Goal: Download file/media

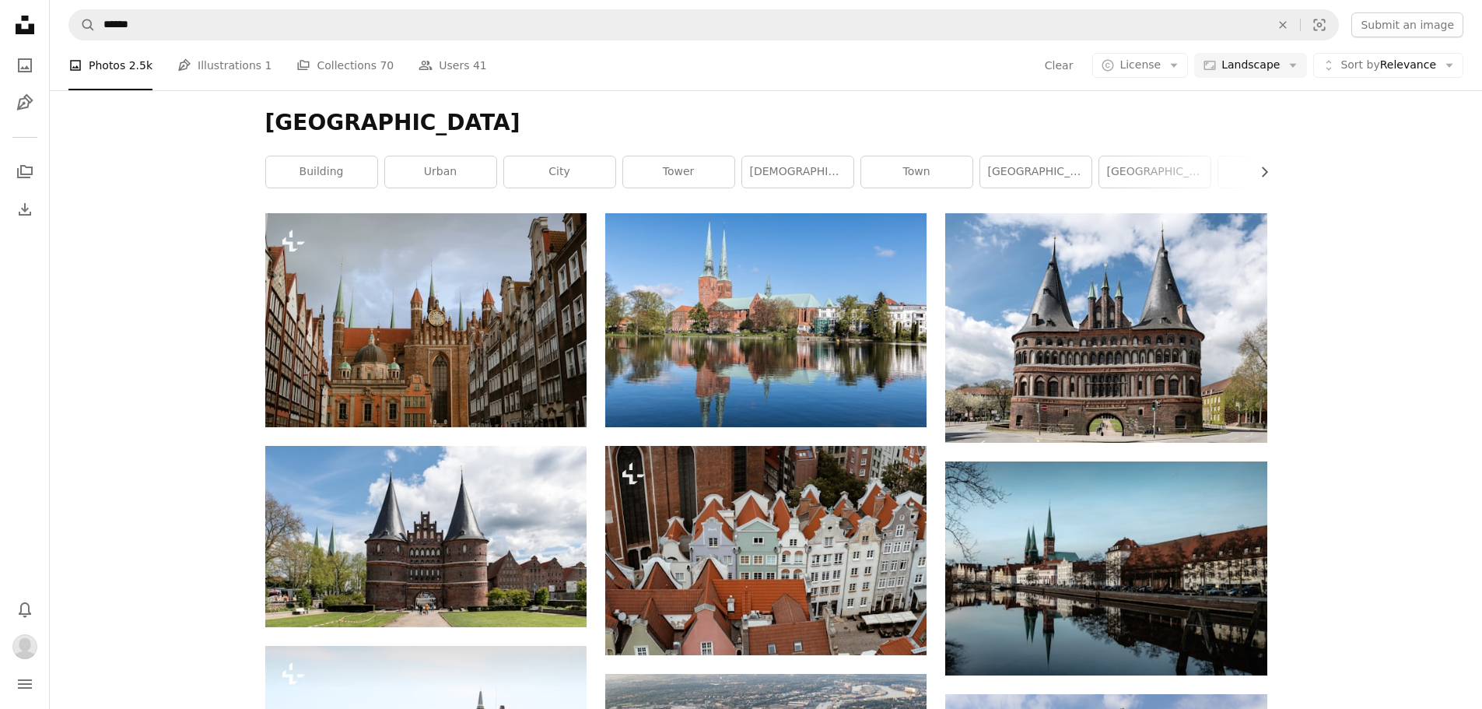
click at [23, 30] on icon at bounding box center [25, 25] width 19 height 19
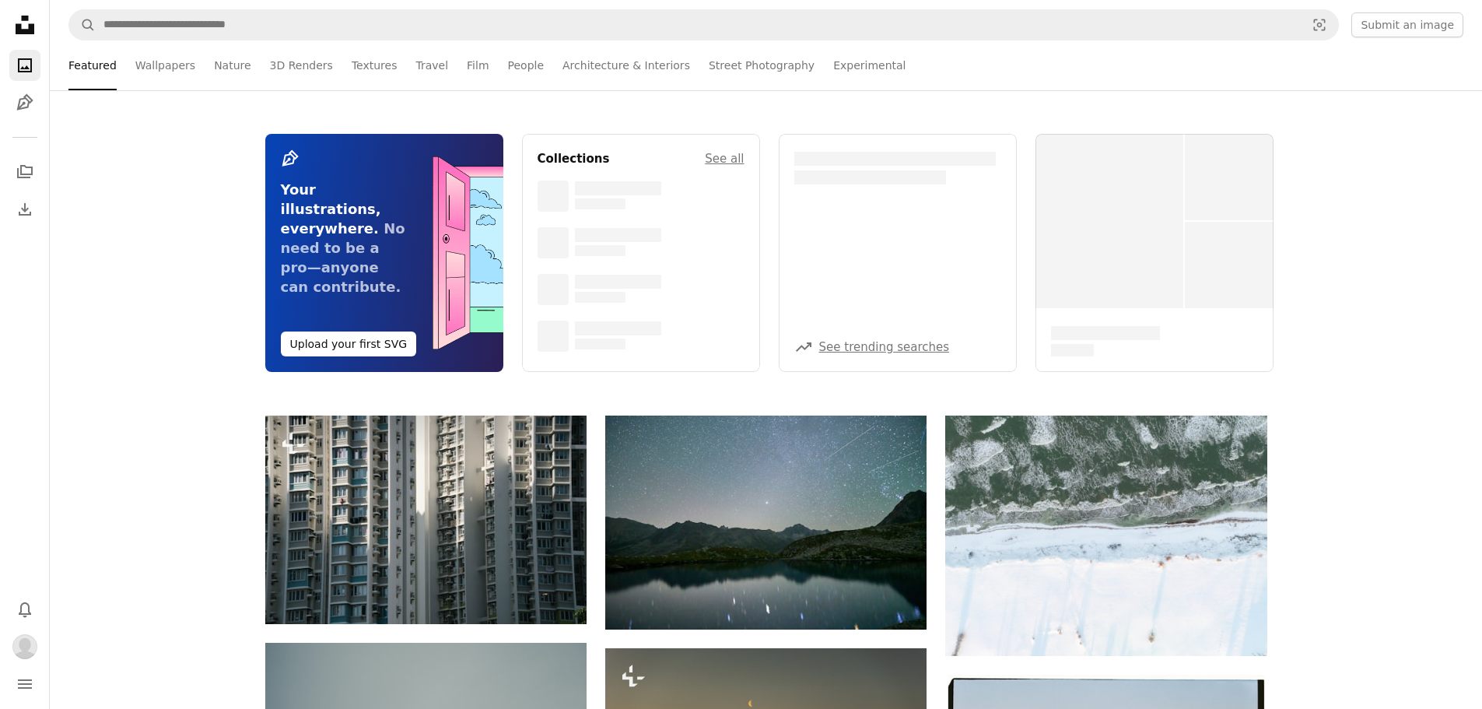
click at [23, 30] on icon at bounding box center [25, 25] width 19 height 19
click at [30, 643] on img "Profile" at bounding box center [24, 646] width 25 height 25
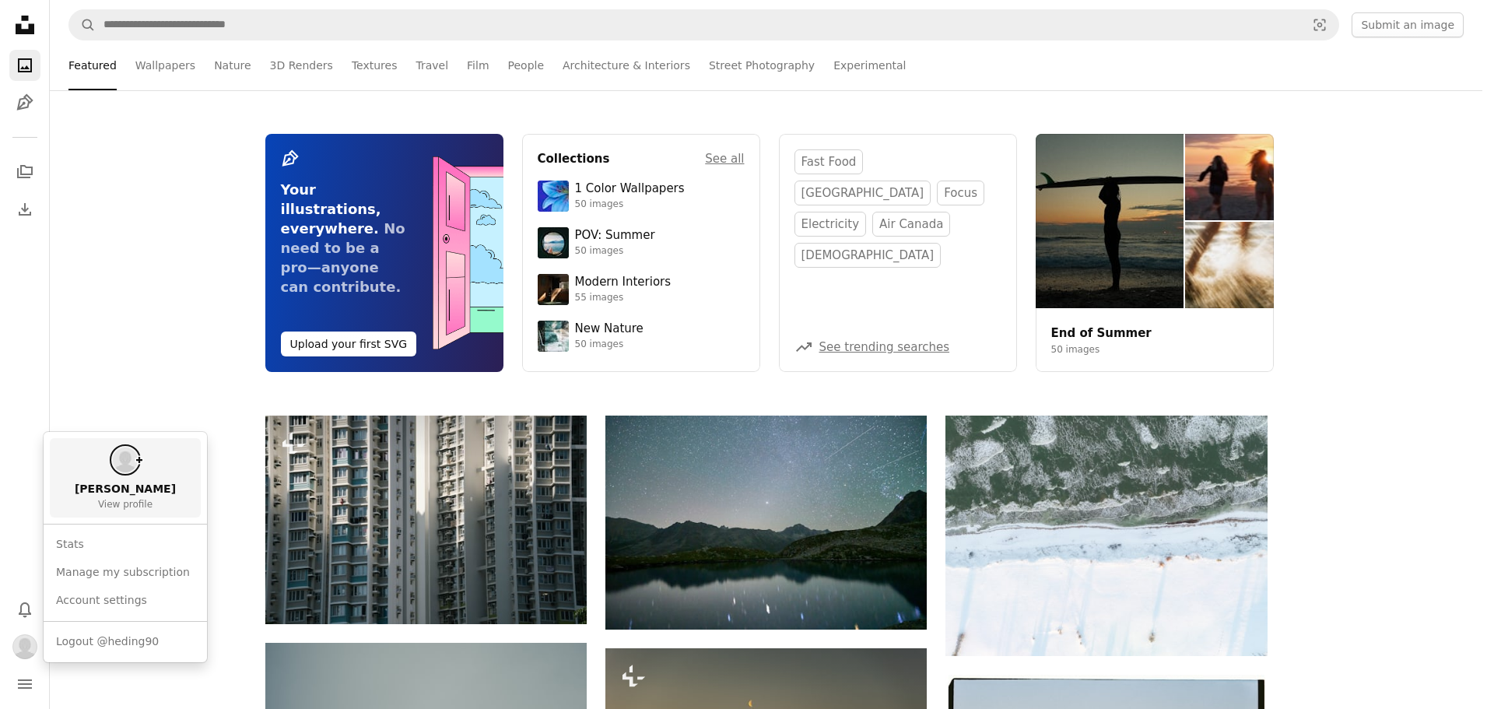
click at [124, 497] on link "[PERSON_NAME] View profile" at bounding box center [125, 477] width 151 height 79
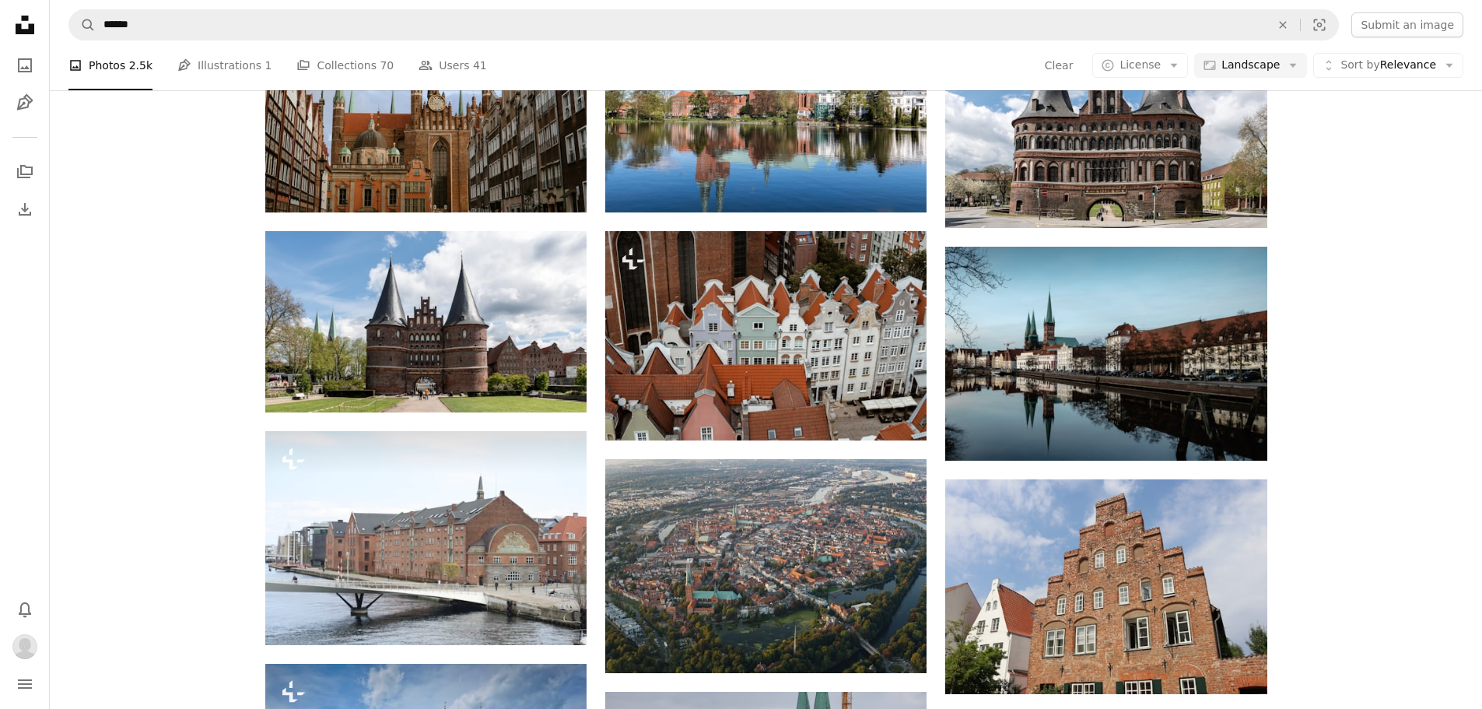
scroll to position [233, 0]
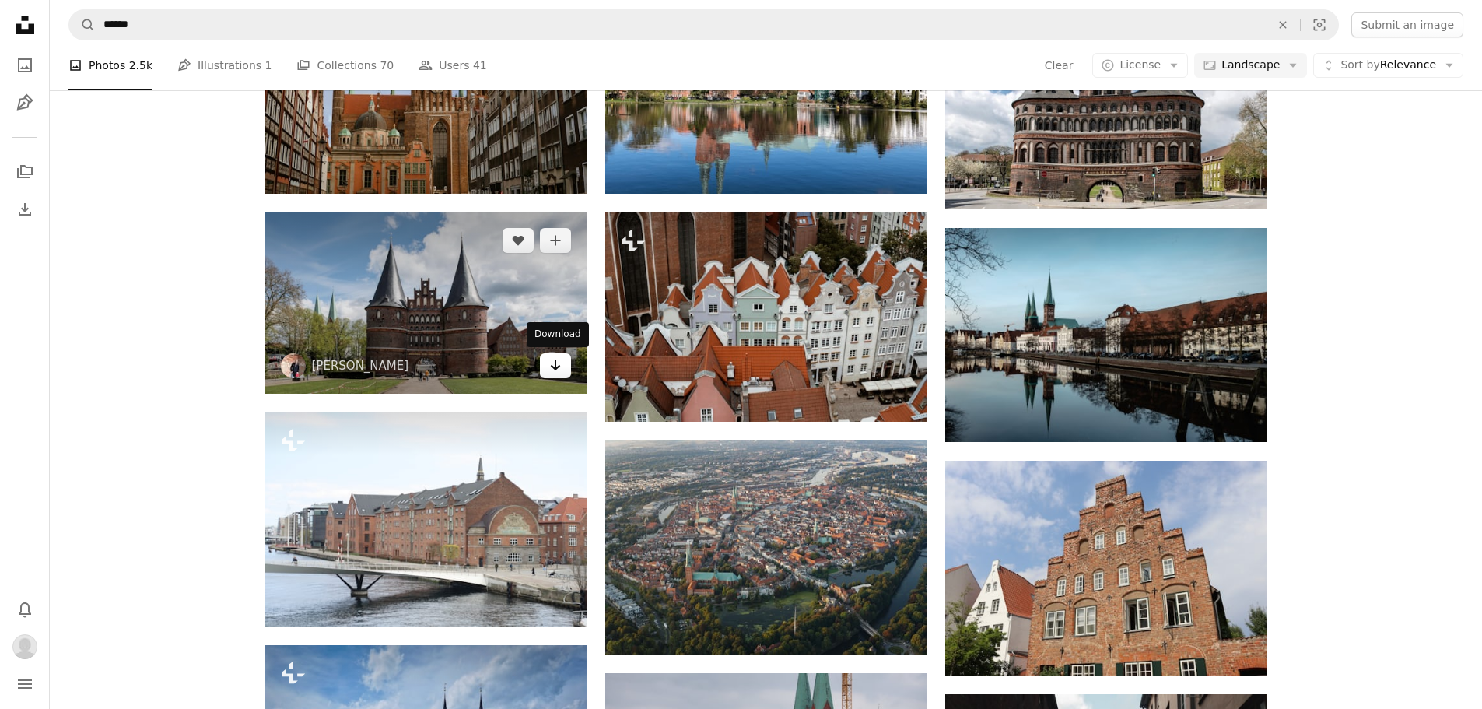
click at [554, 367] on icon "Download" at bounding box center [556, 364] width 10 height 11
